Goal: Task Accomplishment & Management: Use online tool/utility

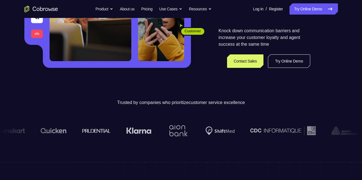
scroll to position [126, 0]
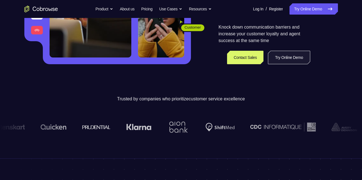
click at [293, 62] on link "Try Online Demo" at bounding box center [289, 57] width 42 height 13
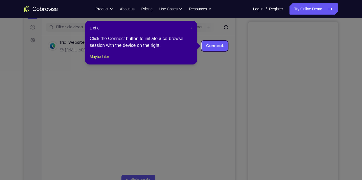
scroll to position [67, 0]
click at [192, 28] on span "×" at bounding box center [191, 27] width 2 height 4
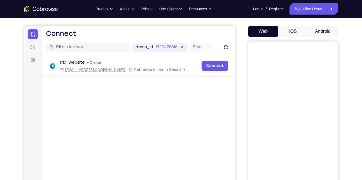
scroll to position [47, 0]
click at [320, 31] on button "Android" at bounding box center [323, 31] width 30 height 11
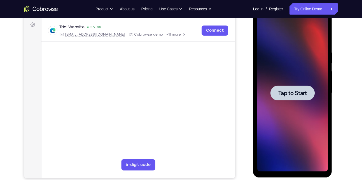
scroll to position [0, 0]
click at [292, 87] on div at bounding box center [292, 92] width 44 height 15
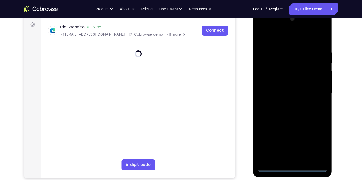
click at [295, 164] on div at bounding box center [292, 93] width 71 height 157
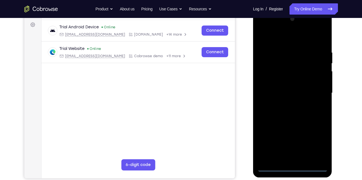
click at [292, 167] on div at bounding box center [292, 93] width 71 height 157
click at [313, 142] on div at bounding box center [292, 93] width 71 height 157
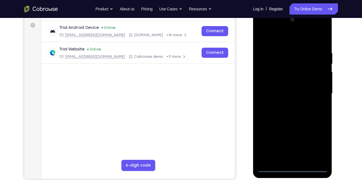
scroll to position [81, 0]
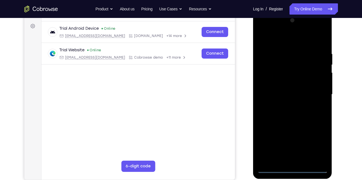
click at [282, 36] on div at bounding box center [292, 94] width 71 height 157
click at [315, 94] on div at bounding box center [292, 94] width 71 height 157
click at [302, 144] on div at bounding box center [292, 94] width 71 height 157
click at [287, 104] on div at bounding box center [292, 94] width 71 height 157
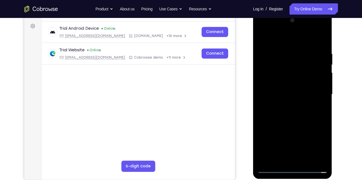
drag, startPoint x: 287, startPoint y: 104, endPoint x: 280, endPoint y: 90, distance: 15.4
click at [280, 90] on div at bounding box center [292, 94] width 71 height 157
click at [278, 86] on div at bounding box center [292, 94] width 71 height 157
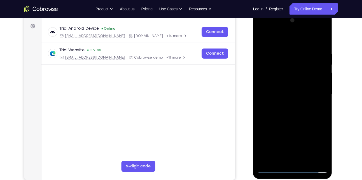
click at [278, 86] on div at bounding box center [292, 94] width 71 height 157
click at [283, 69] on div at bounding box center [292, 94] width 71 height 157
click at [279, 83] on div at bounding box center [292, 94] width 71 height 157
click at [287, 95] on div at bounding box center [292, 94] width 71 height 157
click at [266, 93] on div at bounding box center [292, 94] width 71 height 157
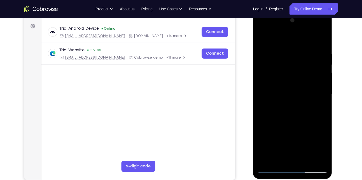
click at [309, 112] on div at bounding box center [292, 94] width 71 height 157
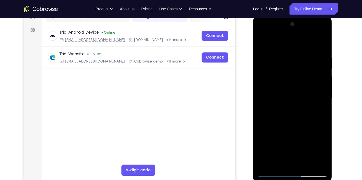
scroll to position [77, 0]
click at [292, 116] on div at bounding box center [292, 98] width 71 height 157
click at [292, 113] on div at bounding box center [292, 98] width 71 height 157
click at [280, 100] on div at bounding box center [292, 98] width 71 height 157
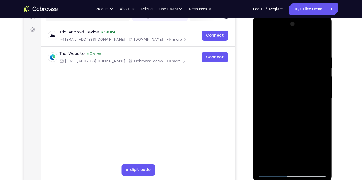
click at [280, 100] on div at bounding box center [292, 98] width 71 height 157
click at [300, 116] on div at bounding box center [292, 98] width 71 height 157
click at [320, 93] on div at bounding box center [292, 98] width 71 height 157
click at [271, 108] on div at bounding box center [292, 98] width 71 height 157
click at [269, 96] on div at bounding box center [292, 98] width 71 height 157
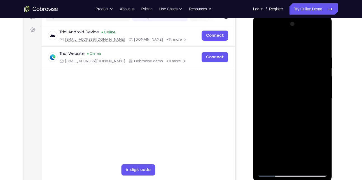
click at [269, 96] on div at bounding box center [292, 98] width 71 height 157
click at [300, 114] on div at bounding box center [292, 98] width 71 height 157
click at [297, 115] on div at bounding box center [292, 98] width 71 height 157
click at [296, 115] on div at bounding box center [292, 98] width 71 height 157
click at [288, 116] on div at bounding box center [292, 98] width 71 height 157
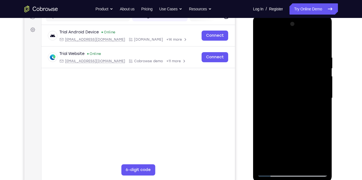
click at [288, 116] on div at bounding box center [292, 98] width 71 height 157
click at [299, 120] on div at bounding box center [292, 98] width 71 height 157
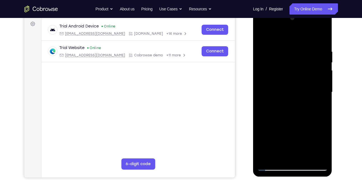
scroll to position [83, 0]
drag, startPoint x: 299, startPoint y: 114, endPoint x: 303, endPoint y: 78, distance: 36.8
click at [303, 78] on div at bounding box center [292, 91] width 71 height 157
click at [262, 125] on div at bounding box center [292, 91] width 71 height 157
click at [305, 157] on div at bounding box center [292, 91] width 71 height 157
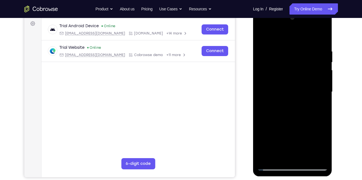
click at [286, 121] on div at bounding box center [292, 91] width 71 height 157
click at [290, 109] on div at bounding box center [292, 91] width 71 height 157
click at [266, 36] on div at bounding box center [292, 91] width 71 height 157
click at [279, 123] on div at bounding box center [292, 91] width 71 height 157
click at [274, 152] on div at bounding box center [292, 91] width 71 height 157
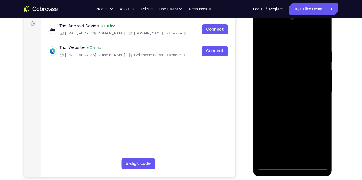
click at [277, 154] on div at bounding box center [292, 91] width 71 height 157
click at [323, 124] on div at bounding box center [292, 91] width 71 height 157
click at [318, 101] on div at bounding box center [292, 91] width 71 height 157
click at [259, 33] on div at bounding box center [292, 91] width 71 height 157
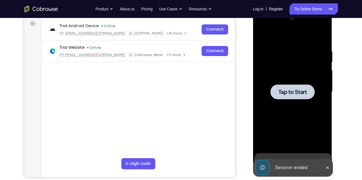
click at [299, 94] on span "Tap to Start" at bounding box center [292, 92] width 29 height 6
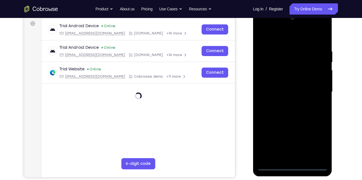
click at [297, 164] on div at bounding box center [292, 91] width 71 height 157
click at [320, 142] on div at bounding box center [292, 91] width 71 height 157
click at [291, 38] on div at bounding box center [292, 91] width 71 height 157
click at [316, 90] on div at bounding box center [292, 91] width 71 height 157
click at [288, 157] on div at bounding box center [292, 91] width 71 height 157
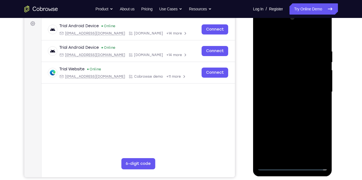
click at [292, 95] on div at bounding box center [292, 91] width 71 height 157
click at [282, 64] on div at bounding box center [292, 91] width 71 height 157
click at [293, 76] on div at bounding box center [292, 91] width 71 height 157
click at [278, 76] on div at bounding box center [292, 91] width 71 height 157
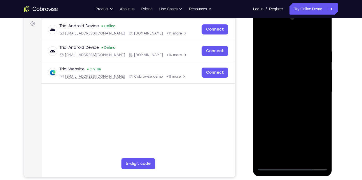
click at [260, 34] on div at bounding box center [292, 91] width 71 height 157
click at [272, 165] on div at bounding box center [292, 91] width 71 height 157
click at [289, 157] on div at bounding box center [292, 91] width 71 height 157
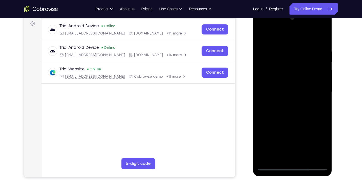
click at [284, 62] on div at bounding box center [292, 91] width 71 height 157
click at [288, 85] on div at bounding box center [292, 91] width 71 height 157
click at [291, 102] on div at bounding box center [292, 91] width 71 height 157
click at [270, 60] on div at bounding box center [292, 91] width 71 height 157
click at [293, 116] on div at bounding box center [292, 91] width 71 height 157
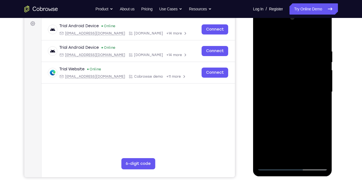
click at [301, 72] on div at bounding box center [292, 91] width 71 height 157
click at [295, 75] on div at bounding box center [292, 91] width 71 height 157
click at [283, 75] on div at bounding box center [292, 91] width 71 height 157
click at [292, 75] on div at bounding box center [292, 91] width 71 height 157
click at [287, 113] on div at bounding box center [292, 91] width 71 height 157
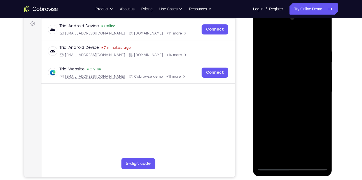
click at [306, 156] on div at bounding box center [292, 91] width 71 height 157
click at [294, 121] on div at bounding box center [292, 91] width 71 height 157
click at [281, 84] on div at bounding box center [292, 91] width 71 height 157
click at [262, 37] on div at bounding box center [292, 91] width 71 height 157
click at [284, 93] on div at bounding box center [292, 91] width 71 height 157
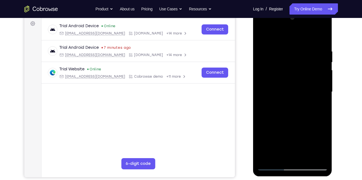
click at [261, 35] on div at bounding box center [292, 91] width 71 height 157
click at [292, 108] on div at bounding box center [292, 91] width 71 height 157
click at [260, 34] on div at bounding box center [292, 91] width 71 height 157
click at [294, 104] on div at bounding box center [292, 91] width 71 height 157
click at [283, 120] on div at bounding box center [292, 91] width 71 height 157
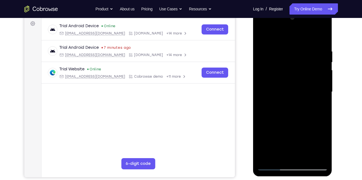
click at [323, 130] on div at bounding box center [292, 91] width 71 height 157
click at [261, 34] on div at bounding box center [292, 91] width 71 height 157
click at [304, 159] on div at bounding box center [292, 91] width 71 height 157
click at [281, 109] on div at bounding box center [292, 91] width 71 height 157
click at [293, 156] on div at bounding box center [292, 91] width 71 height 157
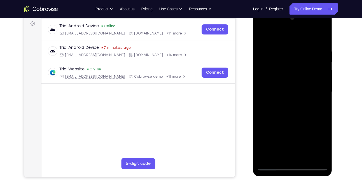
click at [277, 154] on div at bounding box center [292, 91] width 71 height 157
click at [307, 123] on div at bounding box center [292, 91] width 71 height 157
click at [319, 100] on div at bounding box center [292, 91] width 71 height 157
click at [261, 36] on div at bounding box center [292, 91] width 71 height 157
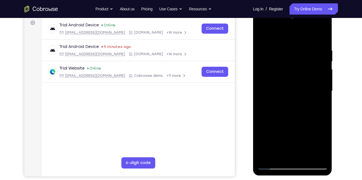
scroll to position [84, 0]
click at [262, 33] on div at bounding box center [292, 90] width 71 height 157
drag, startPoint x: 294, startPoint y: 124, endPoint x: 308, endPoint y: 31, distance: 94.1
click at [308, 31] on div at bounding box center [292, 90] width 71 height 157
drag, startPoint x: 299, startPoint y: 77, endPoint x: 314, endPoint y: 1, distance: 77.1
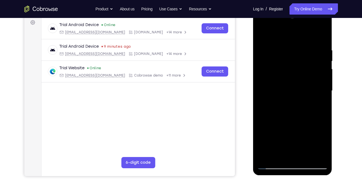
click at [314, 8] on html "Online web based iOS Simulators and Android Emulators. Run iPhone, iPad, Mobile…" at bounding box center [293, 92] width 80 height 168
drag, startPoint x: 292, startPoint y: 91, endPoint x: 312, endPoint y: 9, distance: 85.0
click at [312, 9] on div at bounding box center [292, 91] width 79 height 167
drag, startPoint x: 308, startPoint y: 62, endPoint x: 327, endPoint y: 6, distance: 59.0
click at [327, 8] on html "Online web based iOS Simulators and Android Emulators. Run iPhone, iPad, Mobile…" at bounding box center [293, 92] width 80 height 168
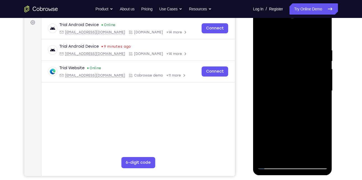
drag, startPoint x: 308, startPoint y: 85, endPoint x: 326, endPoint y: 0, distance: 86.8
click at [326, 8] on html "Online web based iOS Simulators and Android Emulators. Run iPhone, iPad, Mobile…" at bounding box center [293, 92] width 80 height 168
drag, startPoint x: 292, startPoint y: 118, endPoint x: 306, endPoint y: 68, distance: 52.0
click at [306, 68] on div at bounding box center [292, 90] width 71 height 157
drag, startPoint x: 306, startPoint y: 68, endPoint x: 308, endPoint y: 58, distance: 10.2
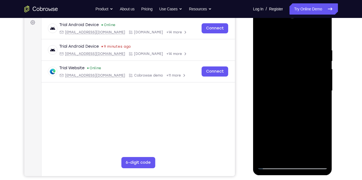
click at [308, 58] on div at bounding box center [292, 90] width 71 height 157
click at [260, 142] on div at bounding box center [292, 90] width 71 height 157
click at [304, 156] on div at bounding box center [292, 90] width 71 height 157
click at [288, 85] on div at bounding box center [292, 90] width 71 height 157
click at [261, 34] on div at bounding box center [292, 90] width 71 height 157
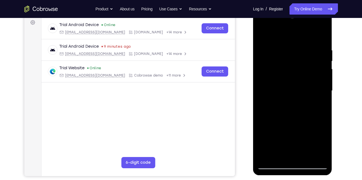
drag, startPoint x: 294, startPoint y: 102, endPoint x: 307, endPoint y: 78, distance: 27.2
click at [307, 78] on div at bounding box center [292, 90] width 71 height 157
click at [302, 147] on div at bounding box center [292, 90] width 71 height 157
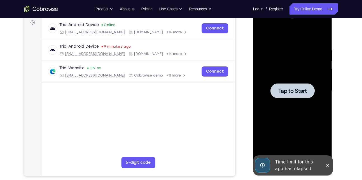
click at [295, 93] on span "Tap to Start" at bounding box center [292, 91] width 29 height 6
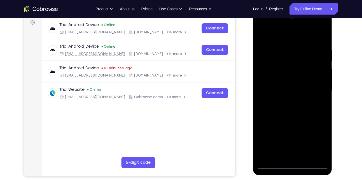
click at [292, 166] on div at bounding box center [292, 90] width 71 height 157
click at [318, 142] on div at bounding box center [292, 90] width 71 height 157
click at [285, 36] on div at bounding box center [292, 90] width 71 height 157
click at [315, 87] on div at bounding box center [292, 90] width 71 height 157
click at [286, 102] on div at bounding box center [292, 90] width 71 height 157
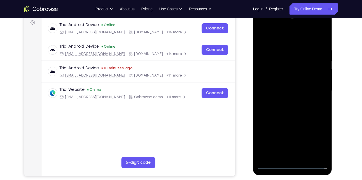
click at [291, 85] on div at bounding box center [292, 90] width 71 height 157
click at [290, 77] on div at bounding box center [292, 90] width 71 height 157
click at [290, 91] on div at bounding box center [292, 90] width 71 height 157
click at [294, 113] on div at bounding box center [292, 90] width 71 height 157
drag, startPoint x: 287, startPoint y: 123, endPoint x: 321, endPoint y: 41, distance: 88.5
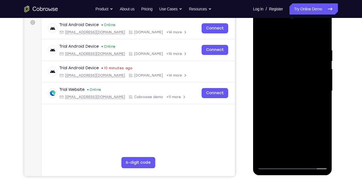
click at [321, 41] on div at bounding box center [292, 90] width 71 height 157
drag, startPoint x: 300, startPoint y: 90, endPoint x: 323, endPoint y: 19, distance: 74.1
click at [323, 19] on div at bounding box center [292, 90] width 71 height 157
drag, startPoint x: 301, startPoint y: 95, endPoint x: 330, endPoint y: 14, distance: 86.6
click at [330, 14] on div at bounding box center [292, 91] width 79 height 167
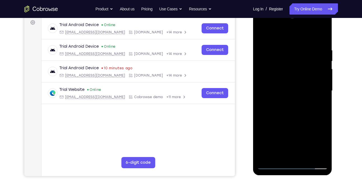
drag, startPoint x: 307, startPoint y: 74, endPoint x: 302, endPoint y: 100, distance: 26.5
click at [302, 100] on div at bounding box center [292, 90] width 71 height 157
click at [261, 122] on div at bounding box center [292, 90] width 71 height 157
drag, startPoint x: 287, startPoint y: 92, endPoint x: 257, endPoint y: 194, distance: 105.9
click at [257, 176] on html "Online web based iOS Simulators and Android Emulators. Run iPhone, iPad, Mobile…" at bounding box center [293, 92] width 80 height 168
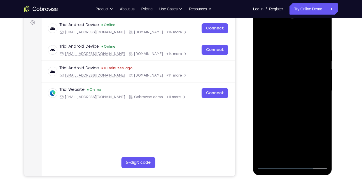
click at [308, 55] on div at bounding box center [292, 90] width 71 height 157
click at [305, 156] on div at bounding box center [292, 90] width 71 height 157
click at [292, 119] on div at bounding box center [292, 90] width 71 height 157
click at [270, 164] on div at bounding box center [292, 90] width 71 height 157
click at [318, 157] on div at bounding box center [292, 90] width 71 height 157
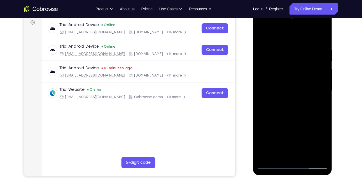
click at [303, 153] on div at bounding box center [292, 90] width 71 height 157
drag, startPoint x: 297, startPoint y: 93, endPoint x: 301, endPoint y: 129, distance: 36.0
click at [301, 129] on div at bounding box center [292, 90] width 71 height 157
drag, startPoint x: 295, startPoint y: 89, endPoint x: 285, endPoint y: 180, distance: 91.3
click at [285, 176] on html "Online web based iOS Simulators and Android Emulators. Run iPhone, iPad, Mobile…" at bounding box center [293, 92] width 80 height 168
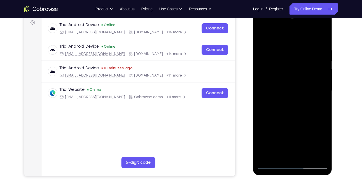
drag, startPoint x: 290, startPoint y: 91, endPoint x: 268, endPoint y: 163, distance: 75.0
click at [268, 163] on div at bounding box center [292, 90] width 71 height 157
drag, startPoint x: 292, startPoint y: 37, endPoint x: 287, endPoint y: 126, distance: 88.9
click at [287, 126] on div at bounding box center [292, 90] width 71 height 157
click at [296, 83] on div at bounding box center [292, 90] width 71 height 157
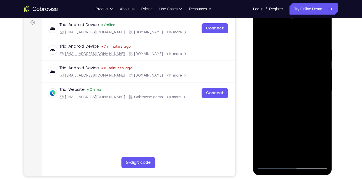
click at [260, 34] on div at bounding box center [292, 90] width 71 height 157
click at [276, 95] on div at bounding box center [292, 90] width 71 height 157
click at [324, 145] on div at bounding box center [292, 90] width 71 height 157
click at [315, 114] on div at bounding box center [292, 90] width 71 height 157
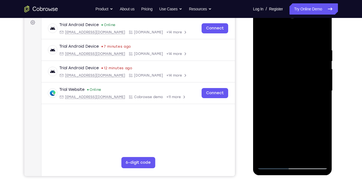
click at [318, 105] on div at bounding box center [292, 90] width 71 height 157
click at [260, 35] on div at bounding box center [292, 90] width 71 height 157
click at [290, 84] on div at bounding box center [292, 90] width 71 height 157
click at [311, 142] on div at bounding box center [292, 90] width 71 height 157
drag, startPoint x: 308, startPoint y: 146, endPoint x: 299, endPoint y: 144, distance: 9.2
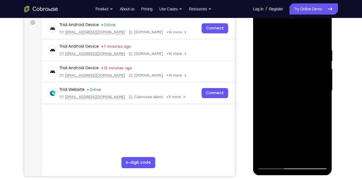
click at [299, 144] on div at bounding box center [292, 90] width 71 height 157
click at [292, 143] on div at bounding box center [292, 90] width 71 height 157
click at [285, 120] on div at bounding box center [292, 90] width 71 height 157
click at [275, 84] on div at bounding box center [292, 90] width 71 height 157
click at [288, 154] on div at bounding box center [292, 90] width 71 height 157
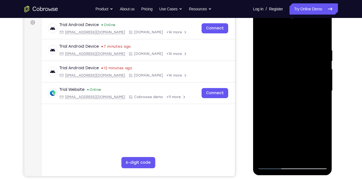
click at [261, 35] on div at bounding box center [292, 90] width 71 height 157
click at [293, 84] on div at bounding box center [292, 90] width 71 height 157
click at [321, 34] on div at bounding box center [292, 90] width 71 height 157
click at [262, 36] on div at bounding box center [292, 90] width 71 height 157
click at [263, 35] on div at bounding box center [292, 90] width 71 height 157
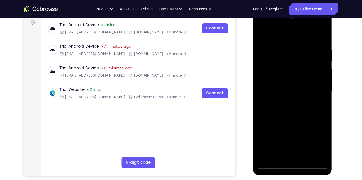
click at [271, 163] on div at bounding box center [292, 90] width 71 height 157
click at [273, 163] on div at bounding box center [292, 90] width 71 height 157
click at [272, 163] on div at bounding box center [292, 90] width 71 height 157
click at [270, 166] on div at bounding box center [292, 90] width 71 height 157
drag, startPoint x: 288, startPoint y: 108, endPoint x: 285, endPoint y: 163, distance: 55.2
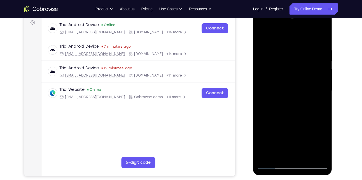
click at [285, 163] on div at bounding box center [292, 90] width 71 height 157
drag, startPoint x: 279, startPoint y: 39, endPoint x: 273, endPoint y: 108, distance: 68.9
click at [273, 108] on div at bounding box center [292, 90] width 71 height 157
drag, startPoint x: 206, startPoint y: 121, endPoint x: 164, endPoint y: 131, distance: 42.8
click at [164, 131] on main "demo_id 1820478816 1820478816 Email User ID Device ID Device name 6-digit code …" at bounding box center [137, 95] width 193 height 187
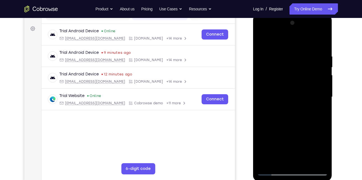
scroll to position [78, 0]
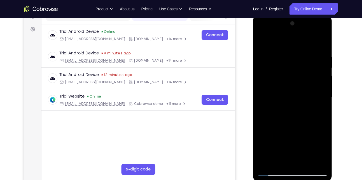
drag, startPoint x: 283, startPoint y: 49, endPoint x: 276, endPoint y: 147, distance: 98.7
click at [276, 147] on div at bounding box center [292, 97] width 71 height 157
drag, startPoint x: 276, startPoint y: 147, endPoint x: 287, endPoint y: 174, distance: 28.5
click at [287, 174] on div at bounding box center [292, 97] width 71 height 157
click at [264, 42] on div at bounding box center [292, 97] width 71 height 157
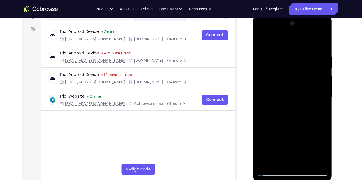
drag, startPoint x: 297, startPoint y: 107, endPoint x: 318, endPoint y: 14, distance: 95.7
click at [318, 15] on html "Online web based iOS Simulators and Android Emulators. Run iPhone, iPad, Mobile…" at bounding box center [293, 99] width 80 height 168
drag, startPoint x: 292, startPoint y: 111, endPoint x: 319, endPoint y: 55, distance: 62.1
click at [319, 55] on div at bounding box center [292, 97] width 71 height 157
drag, startPoint x: 297, startPoint y: 111, endPoint x: 325, endPoint y: 22, distance: 94.2
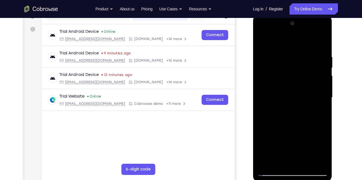
click at [325, 22] on div at bounding box center [292, 97] width 71 height 157
drag, startPoint x: 294, startPoint y: 94, endPoint x: 334, endPoint y: 3, distance: 99.1
click at [333, 15] on html "Online web based iOS Simulators and Android Emulators. Run iPhone, iPad, Mobile…" at bounding box center [293, 99] width 80 height 168
drag, startPoint x: 301, startPoint y: 107, endPoint x: 331, endPoint y: 42, distance: 71.9
click at [331, 42] on div at bounding box center [292, 98] width 79 height 167
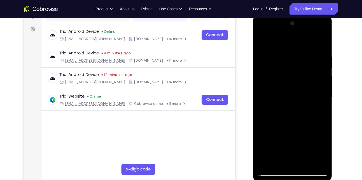
drag, startPoint x: 291, startPoint y: 117, endPoint x: 321, endPoint y: 45, distance: 78.4
click at [321, 45] on div at bounding box center [292, 97] width 71 height 157
drag, startPoint x: 296, startPoint y: 126, endPoint x: 354, endPoint y: 27, distance: 113.9
click at [333, 27] on html "Online web based iOS Simulators and Android Emulators. Run iPhone, iPad, Mobile…" at bounding box center [293, 99] width 80 height 168
drag, startPoint x: 299, startPoint y: 127, endPoint x: 367, endPoint y: -9, distance: 151.8
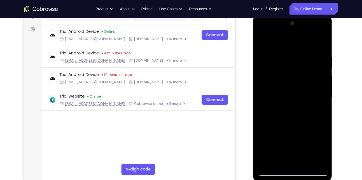
click at [333, 15] on html "Online web based iOS Simulators and Android Emulators. Run iPhone, iPad, Mobile…" at bounding box center [293, 99] width 80 height 168
drag, startPoint x: 283, startPoint y: 147, endPoint x: 327, endPoint y: 33, distance: 121.7
click at [327, 33] on div at bounding box center [292, 97] width 71 height 157
drag, startPoint x: 290, startPoint y: 107, endPoint x: 306, endPoint y: 39, distance: 70.2
click at [306, 39] on div at bounding box center [292, 97] width 71 height 157
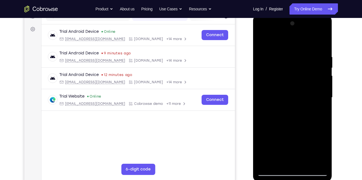
drag, startPoint x: 286, startPoint y: 125, endPoint x: 311, endPoint y: 53, distance: 76.7
click at [311, 53] on div at bounding box center [292, 97] width 71 height 157
